Goal: Task Accomplishment & Management: Use online tool/utility

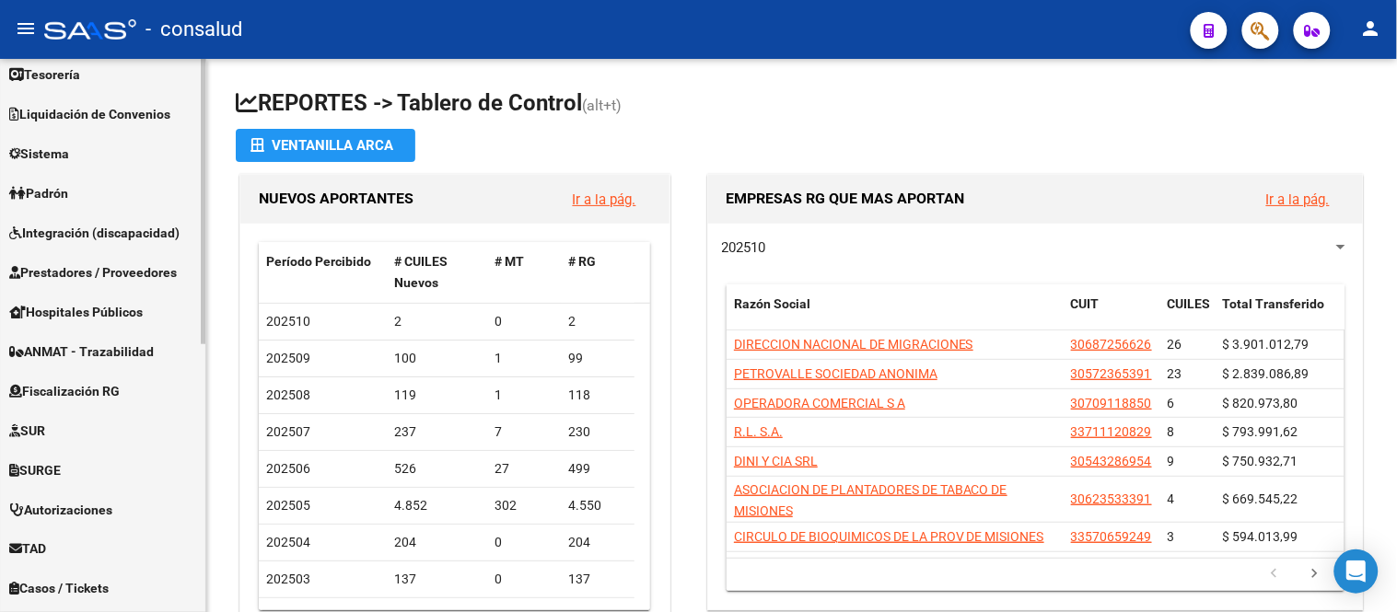
scroll to position [409, 0]
click at [80, 388] on span "Fiscalización RG" at bounding box center [64, 390] width 110 height 20
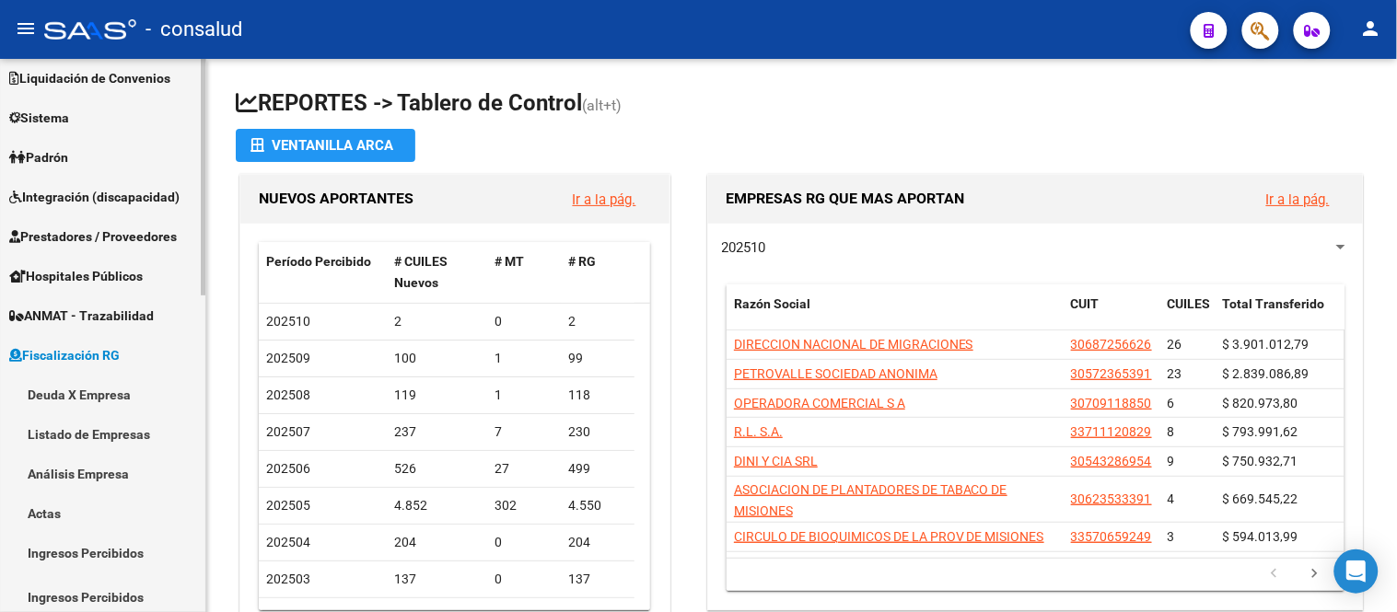
scroll to position [132, 0]
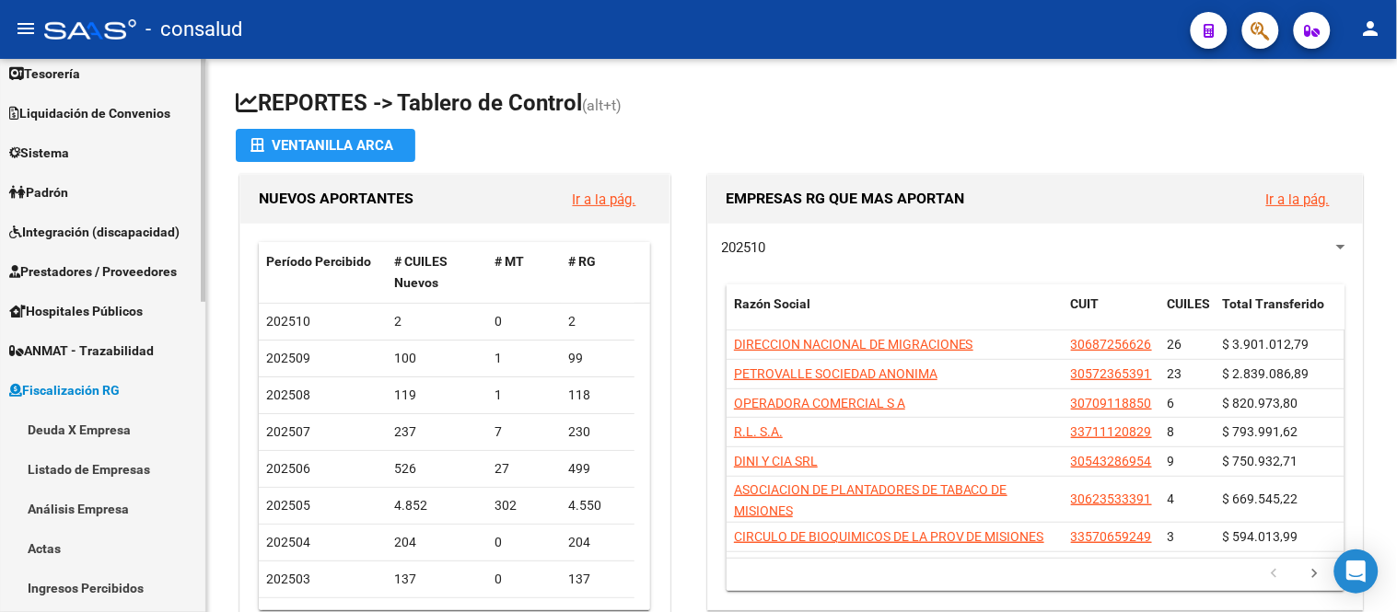
click at [102, 509] on link "Análisis Empresa" at bounding box center [102, 509] width 205 height 40
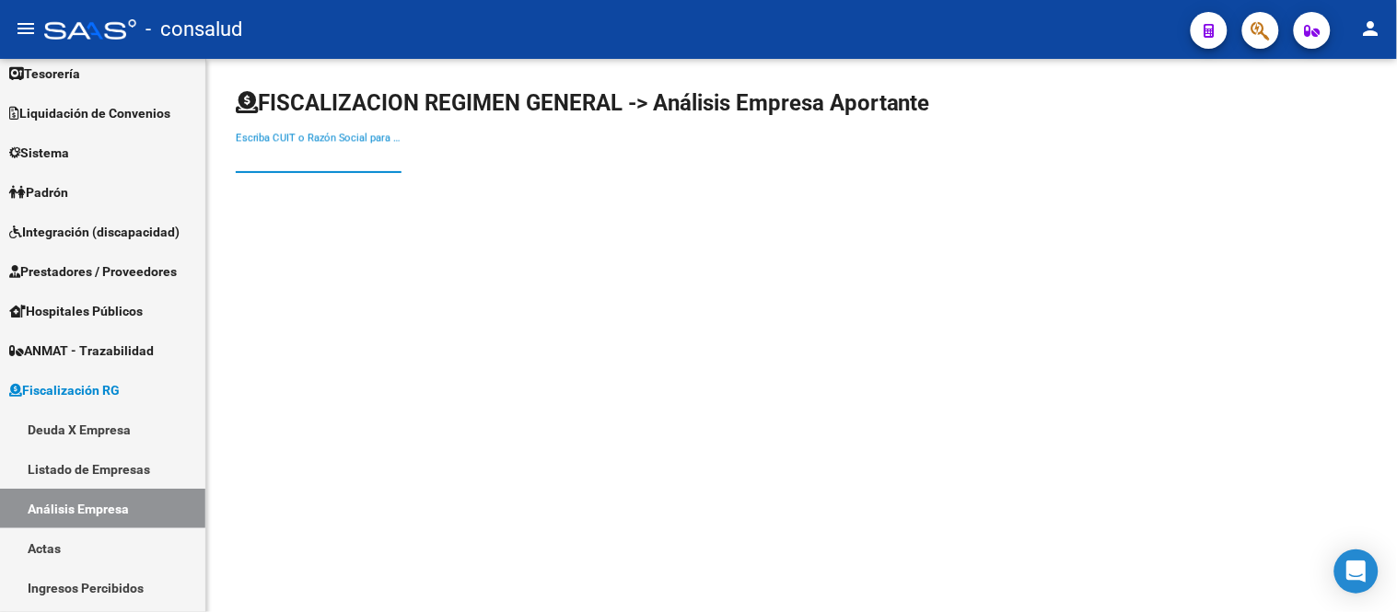
click at [259, 149] on div "Escriba CUIT o Razón Social para buscar" at bounding box center [319, 153] width 166 height 40
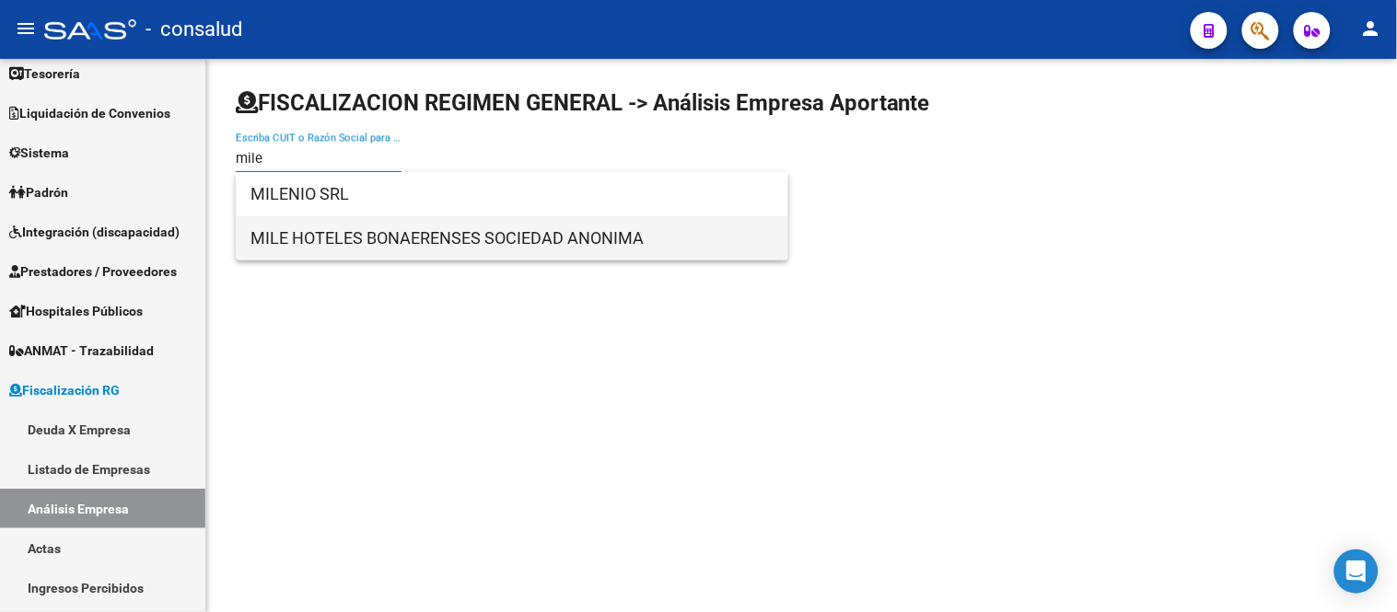
type input "mile"
click at [316, 244] on span "MILE HOTELES BONAERENSES SOCIEDAD ANONIMA" at bounding box center [511, 238] width 523 height 44
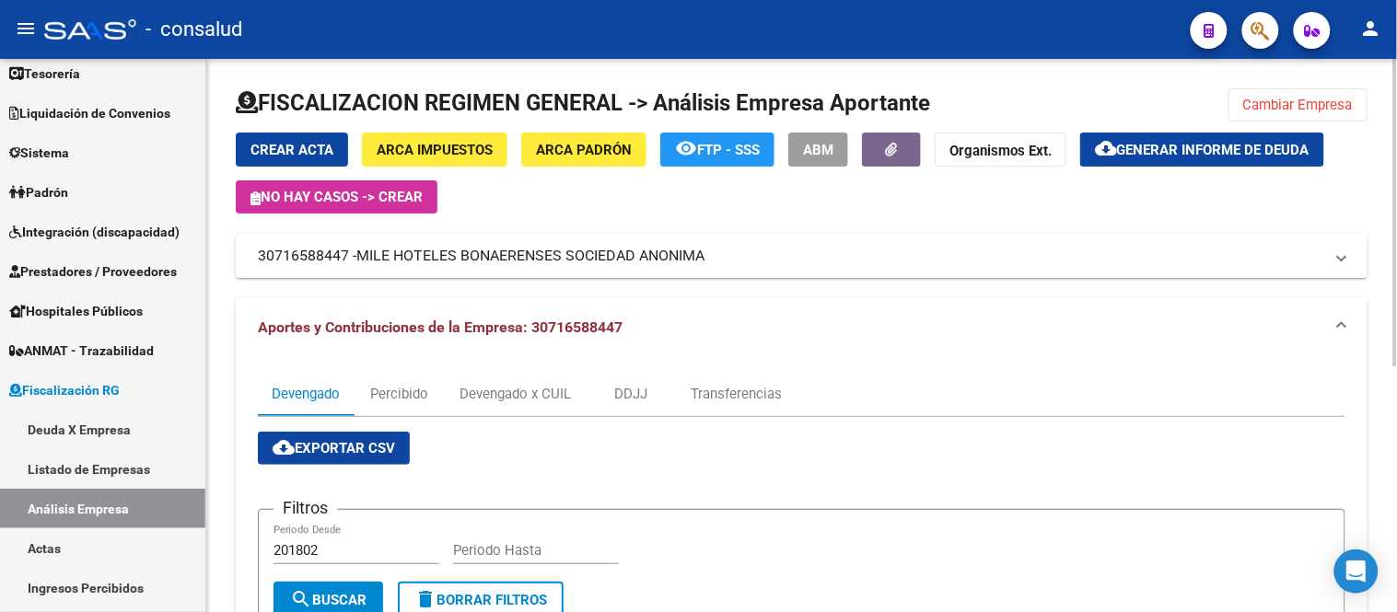
click at [1261, 147] on span "Generar informe de deuda" at bounding box center [1213, 150] width 192 height 17
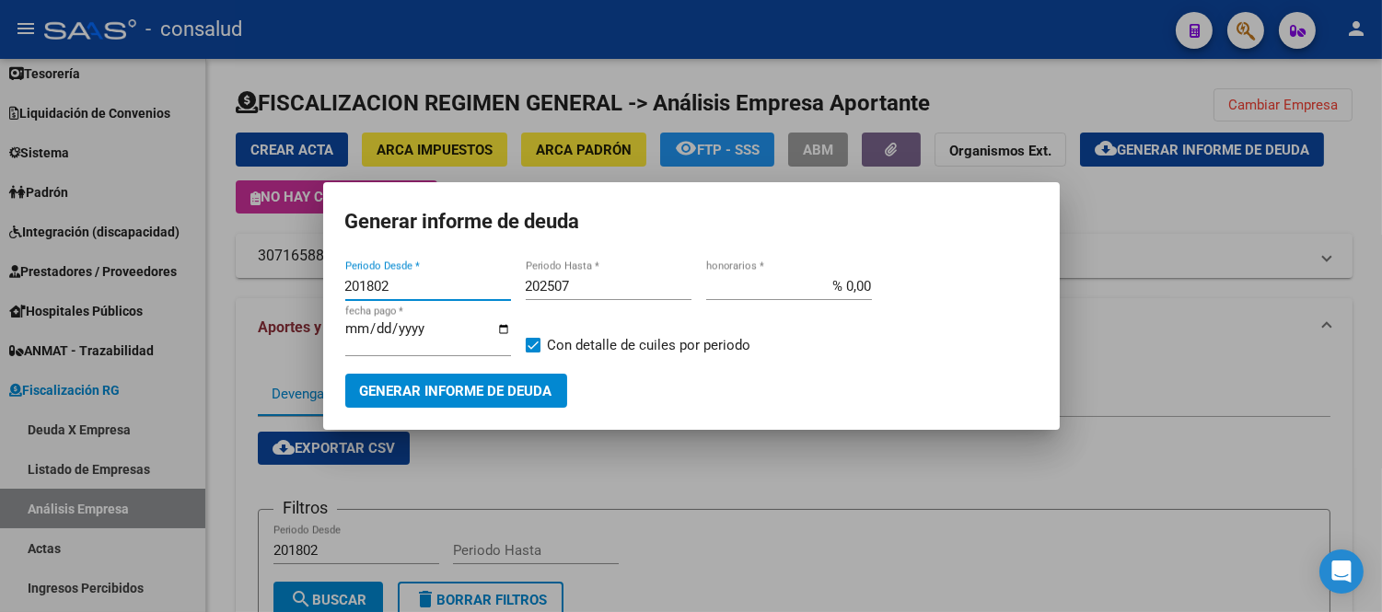
drag, startPoint x: 399, startPoint y: 288, endPoint x: 178, endPoint y: 263, distance: 222.3
click at [178, 263] on div "Generar informe de deuda 201802 Periodo Desde * 202507 Periodo Hasta * % 0,00 h…" at bounding box center [691, 306] width 1382 height 612
type input "202504"
type input "202508"
click at [452, 398] on span "Generar informe de deuda" at bounding box center [456, 391] width 192 height 17
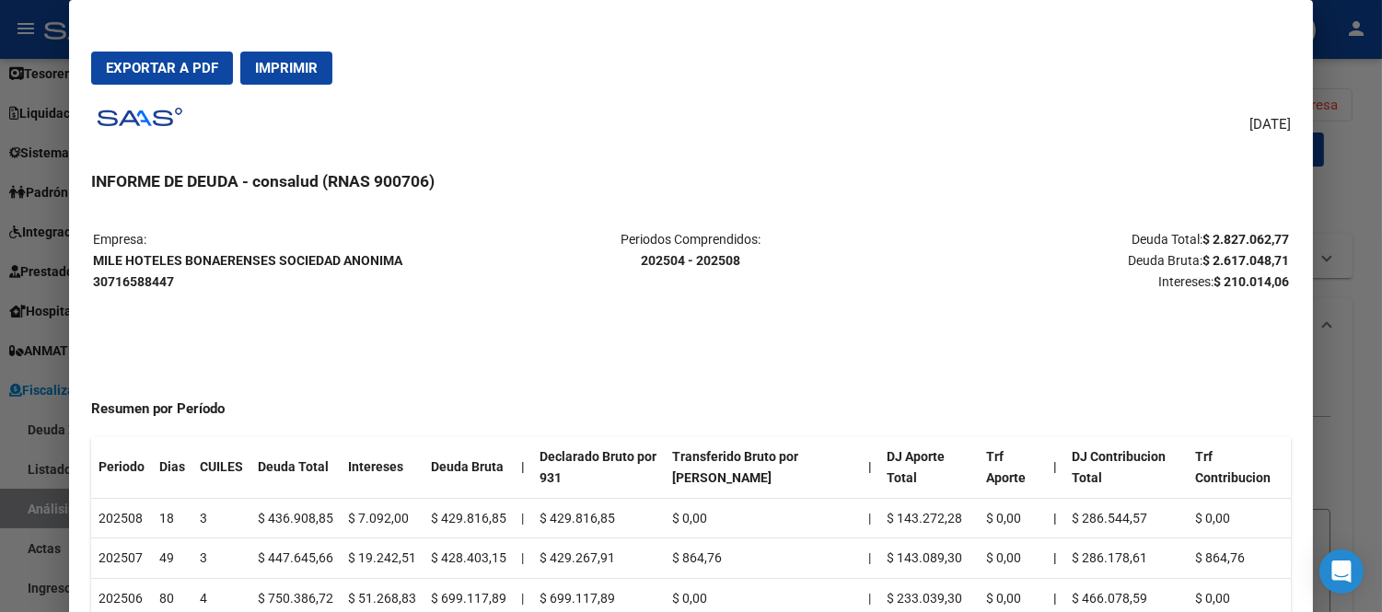
drag, startPoint x: 1155, startPoint y: 241, endPoint x: 1285, endPoint y: 227, distance: 130.5
click at [1285, 227] on mat-dialog-content "Empresa: MILE HOTELES BONAERENSES SOCIEDAD ANONIMA 30716588447 Periodos Compren…" at bounding box center [691, 429] width 1244 height 441
click at [1273, 232] on strong "$ 2.827.062,77" at bounding box center [1245, 239] width 87 height 15
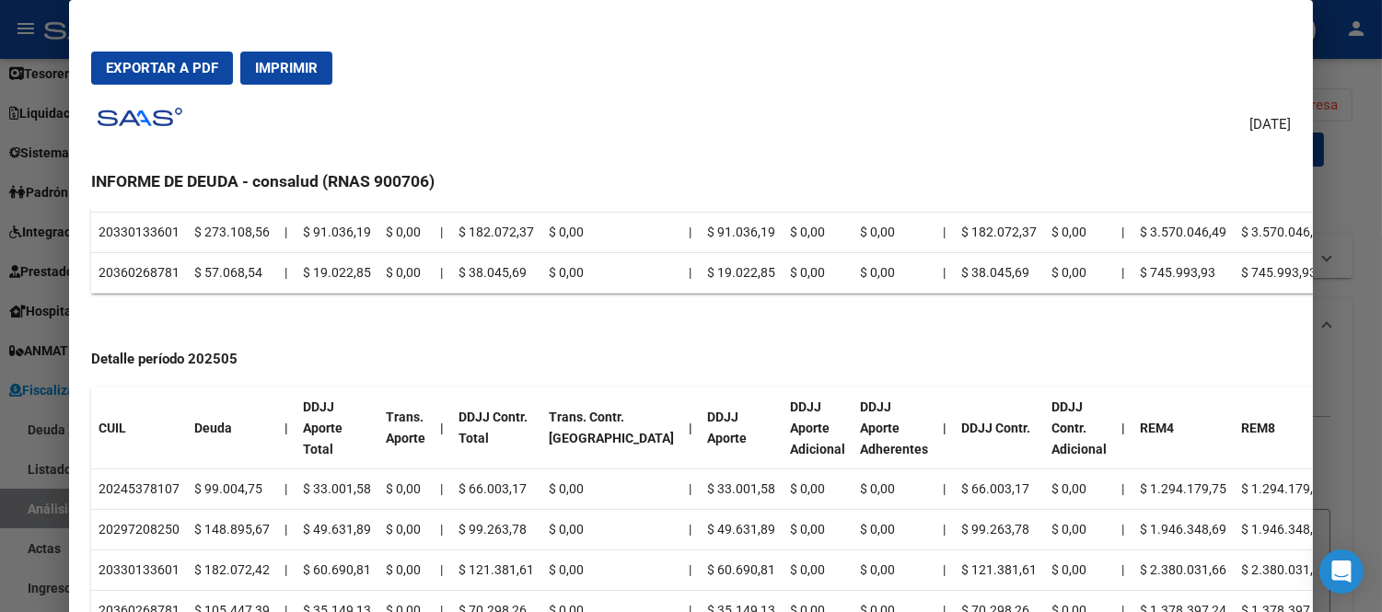
scroll to position [1166, 0]
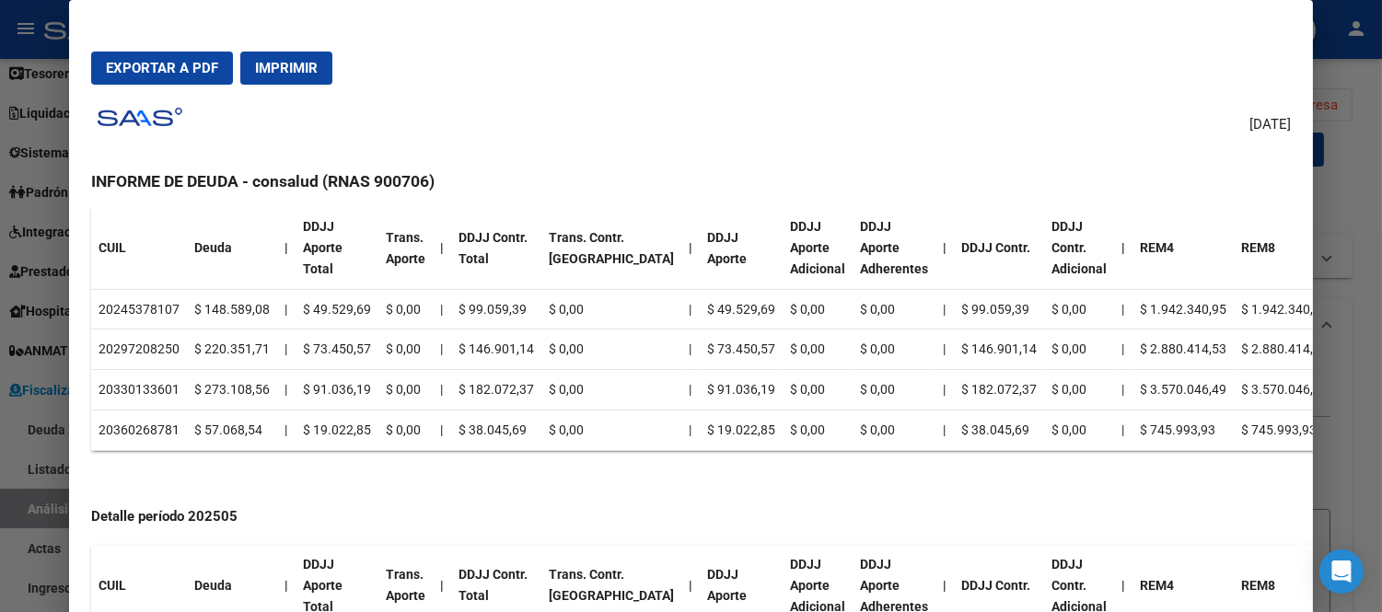
click at [268, 65] on span "Imprimir" at bounding box center [286, 68] width 63 height 17
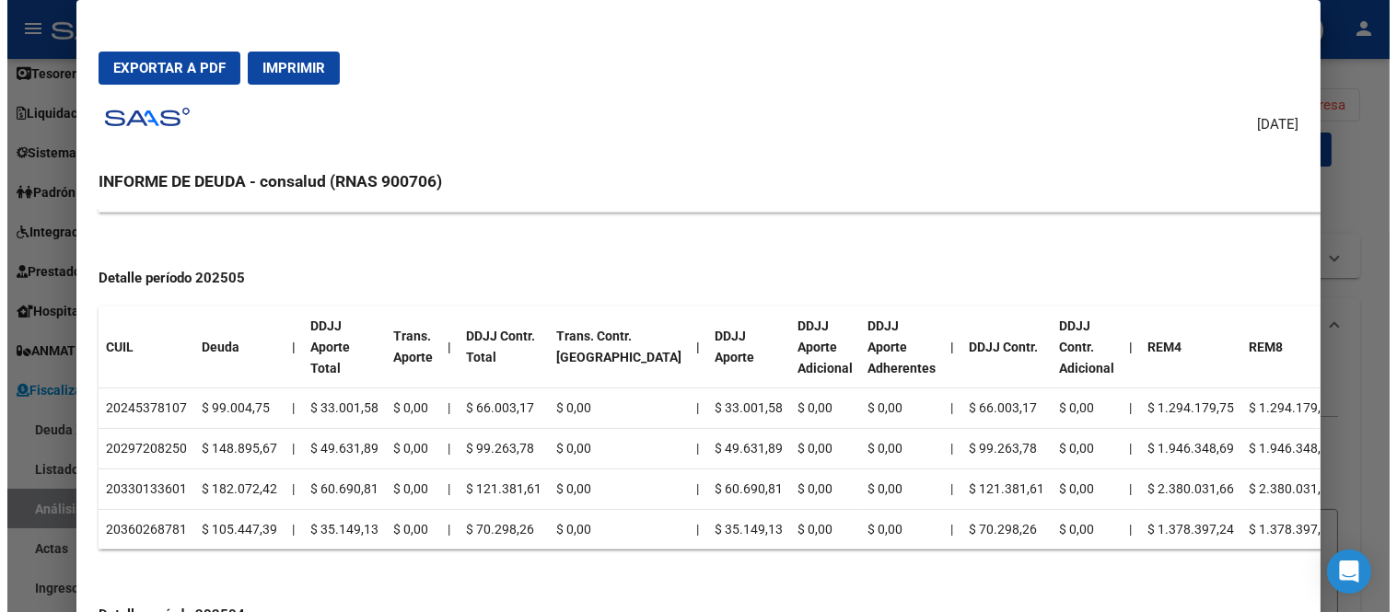
scroll to position [1576, 0]
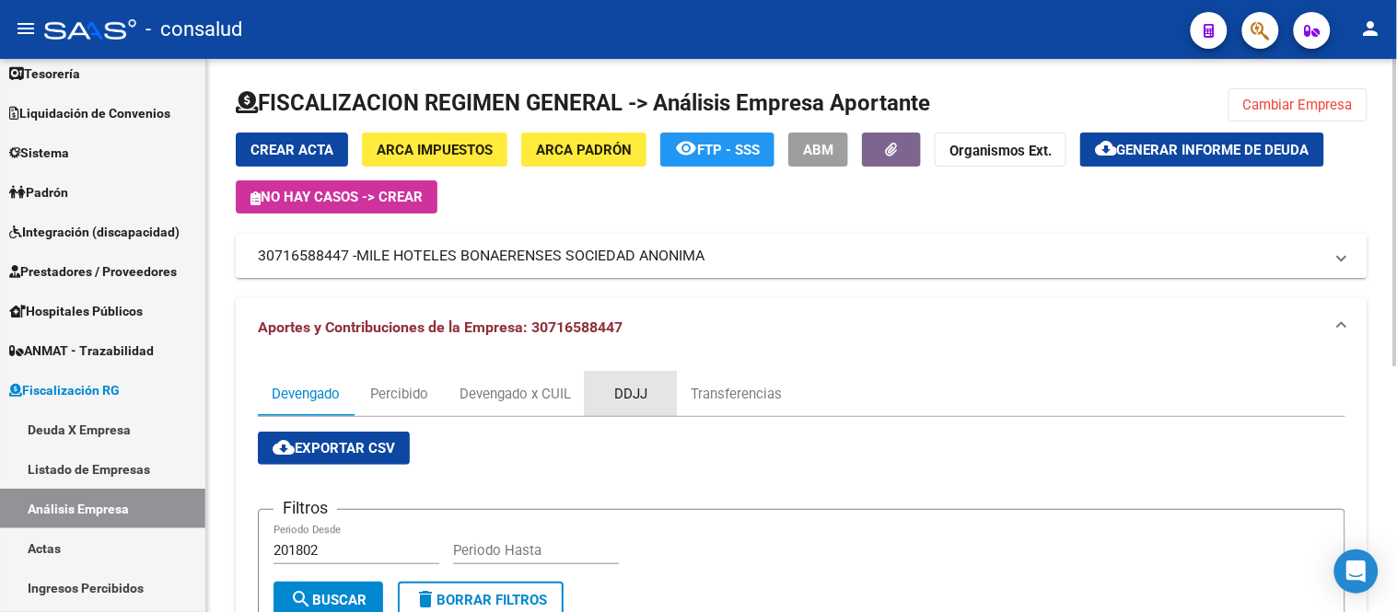
click at [630, 394] on div "DDJJ" at bounding box center [630, 394] width 33 height 20
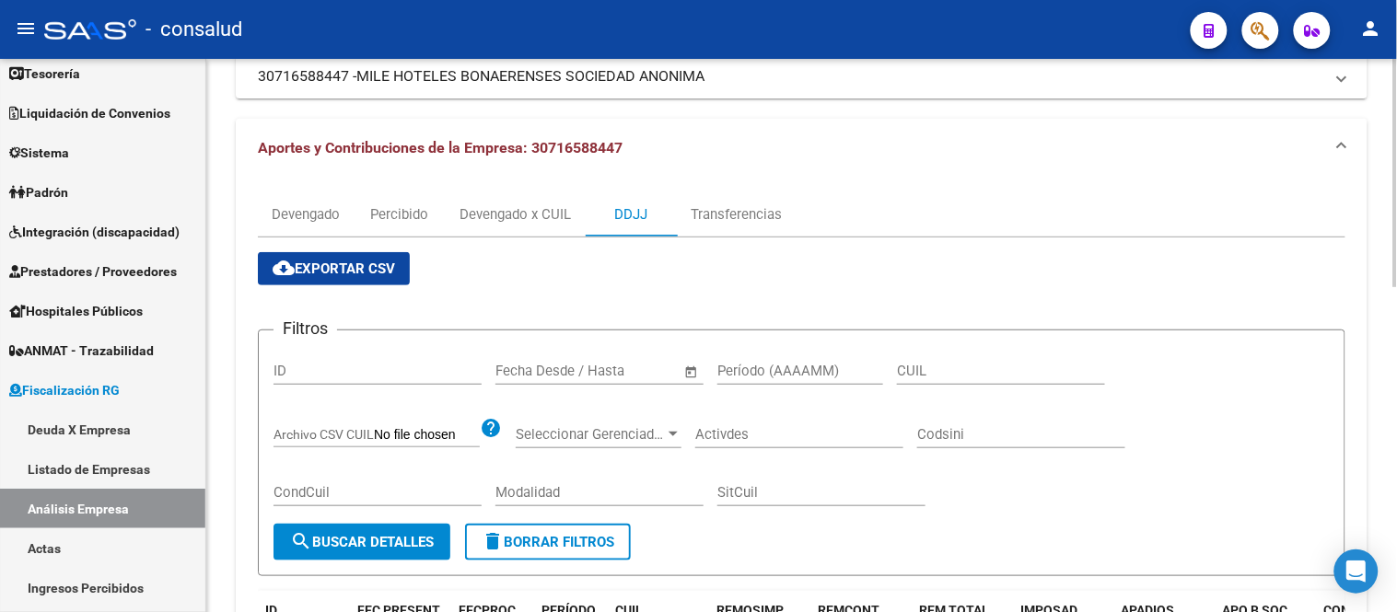
scroll to position [307, 0]
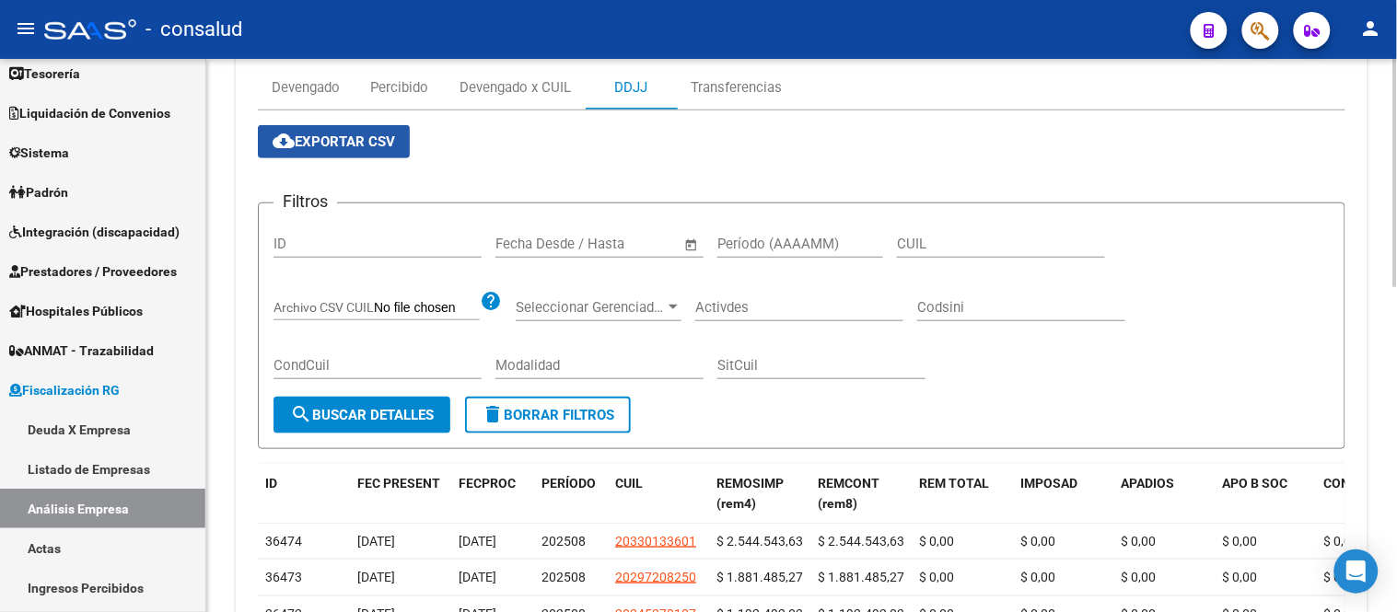
click at [348, 145] on span "cloud_download Exportar CSV" at bounding box center [333, 141] width 122 height 17
click at [759, 87] on div "Transferencias" at bounding box center [735, 87] width 91 height 20
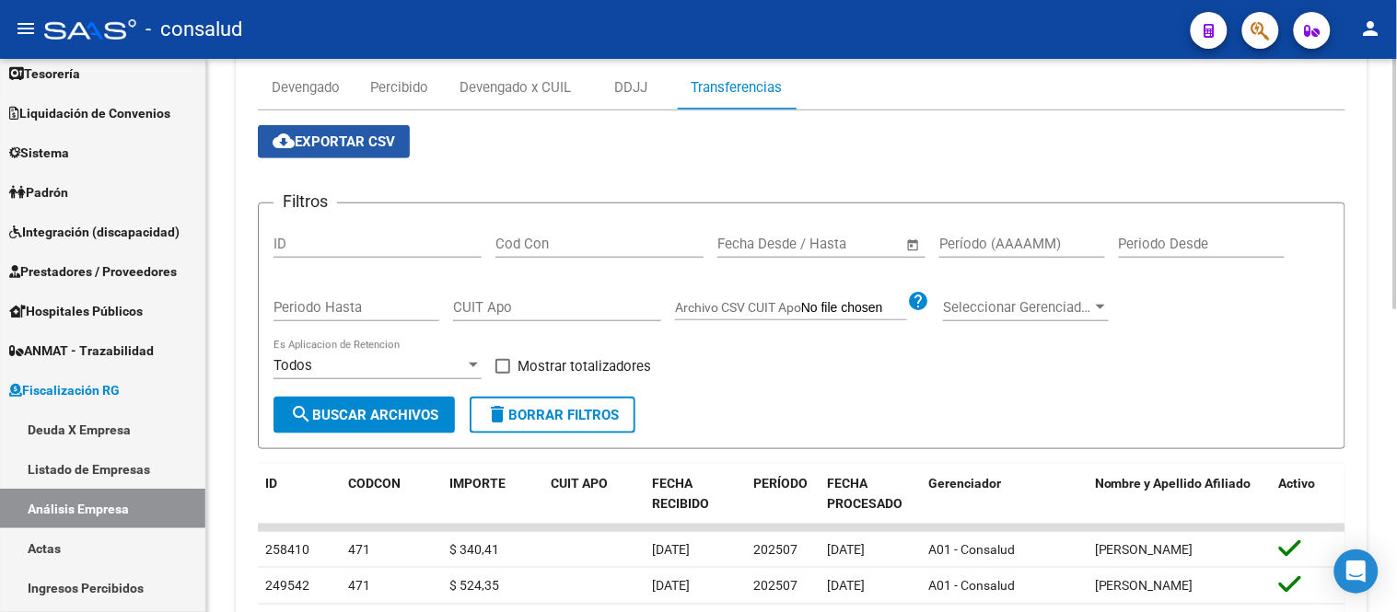
click at [345, 140] on span "cloud_download Exportar CSV" at bounding box center [333, 141] width 122 height 17
